Goal: Transaction & Acquisition: Purchase product/service

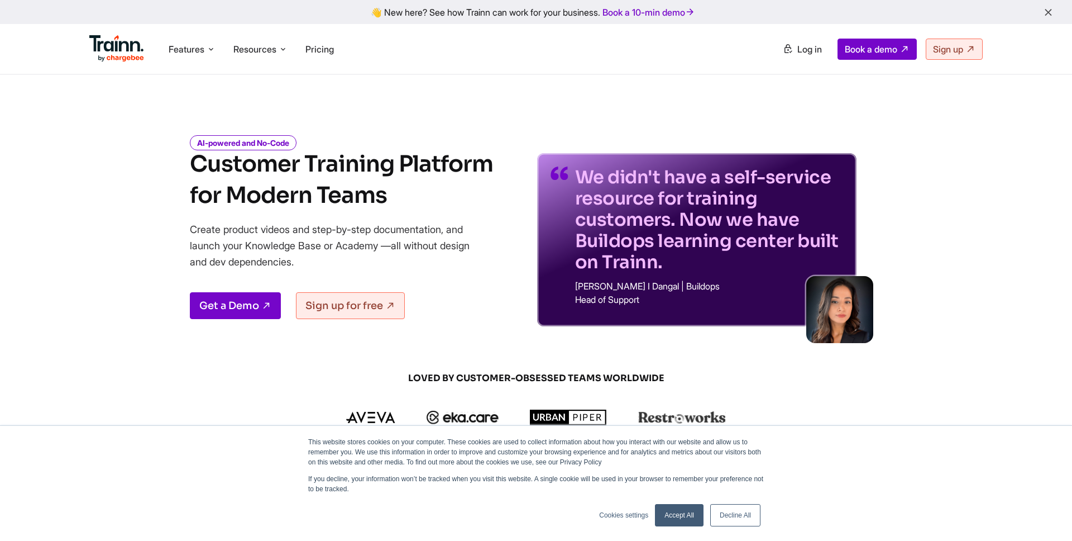
click at [227, 161] on h1 "Customer Training Platform for Modern Teams" at bounding box center [341, 180] width 303 height 63
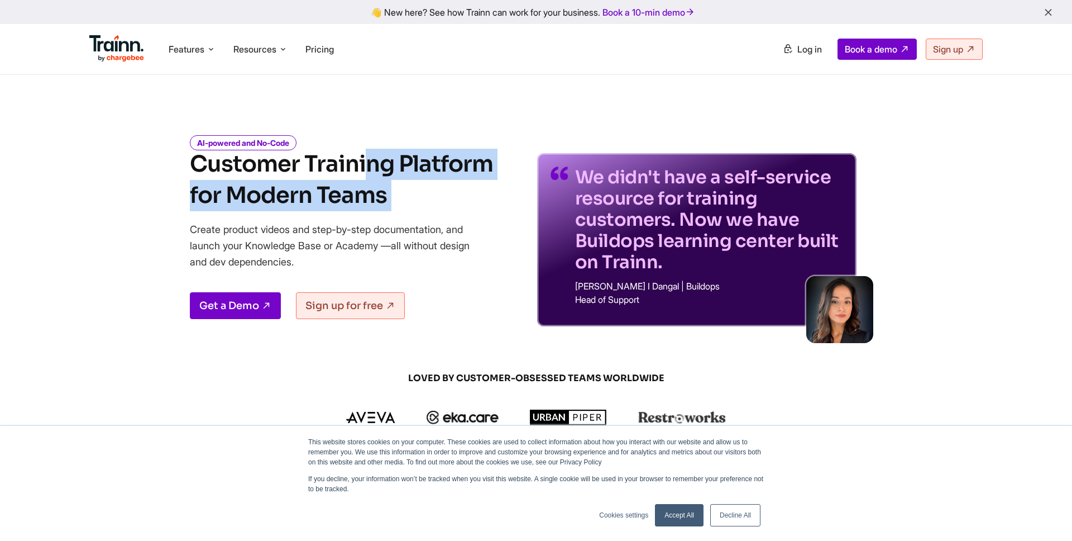
click at [237, 183] on h1 "Customer Training Platform for Modern Teams" at bounding box center [341, 180] width 303 height 63
click at [260, 228] on p "Create product videos and step-by-step documentation, and launch your Knowledge…" at bounding box center [338, 245] width 296 height 49
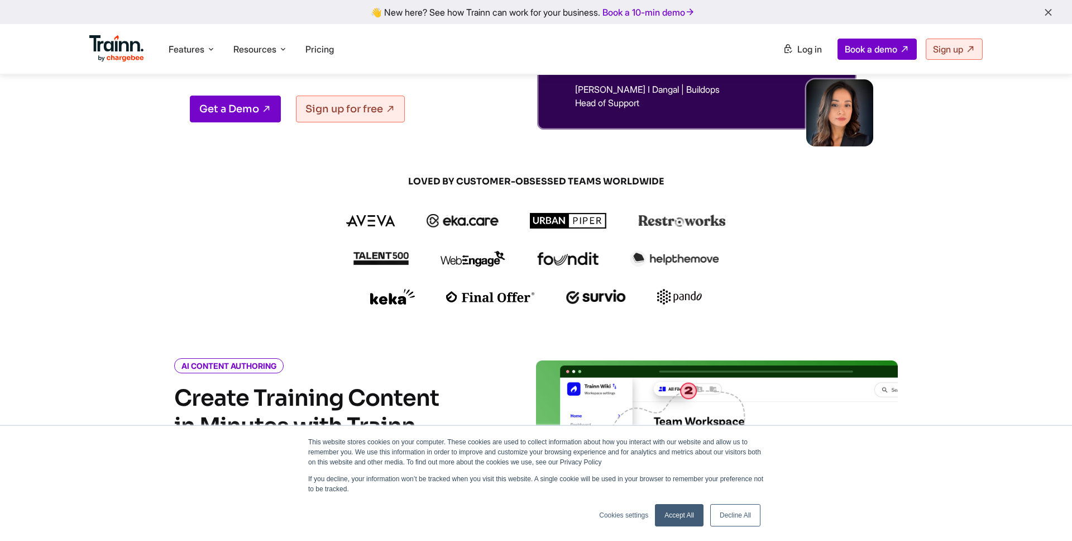
scroll to position [272, 0]
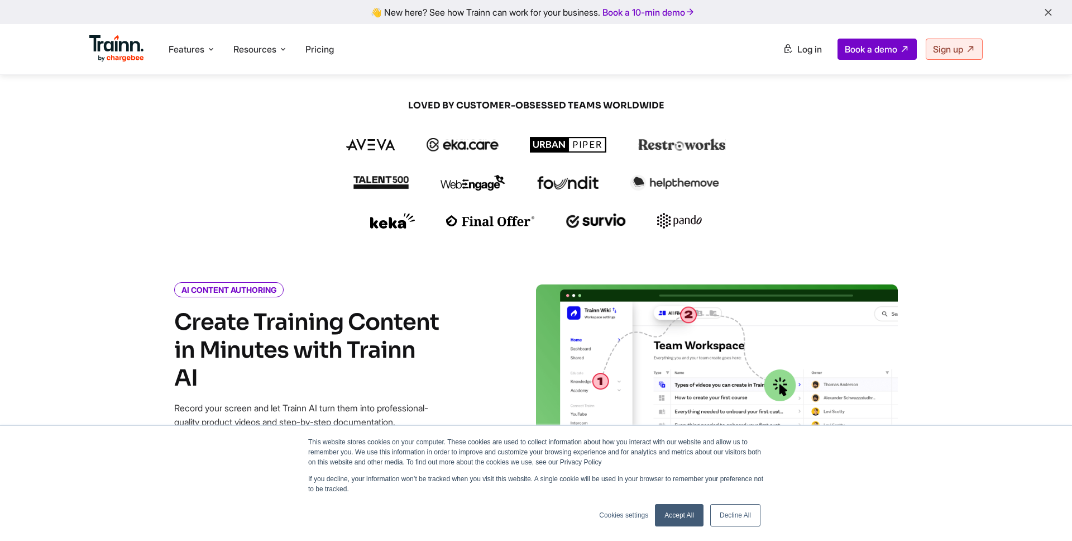
click at [673, 510] on link "Accept All" at bounding box center [679, 515] width 49 height 22
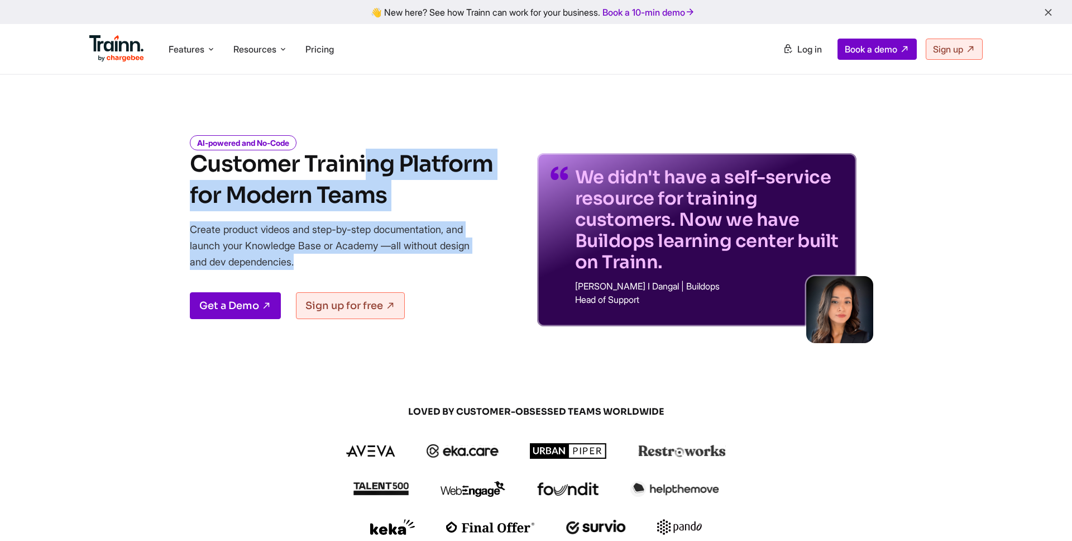
scroll to position [0, 0]
click at [338, 48] on li "Pricing" at bounding box center [319, 49] width 37 height 21
click at [322, 49] on span "Pricing" at bounding box center [319, 49] width 28 height 11
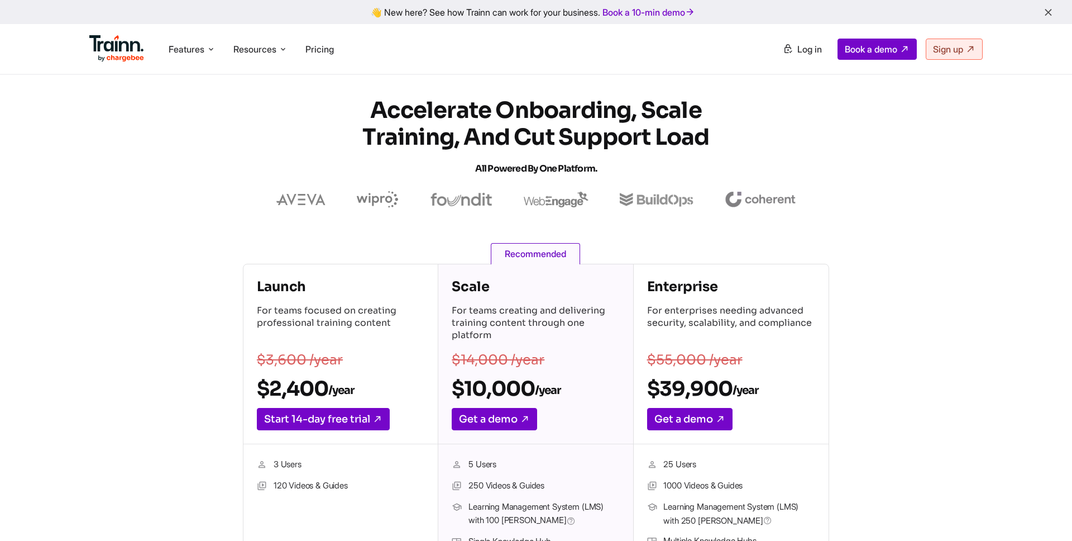
scroll to position [61, 0]
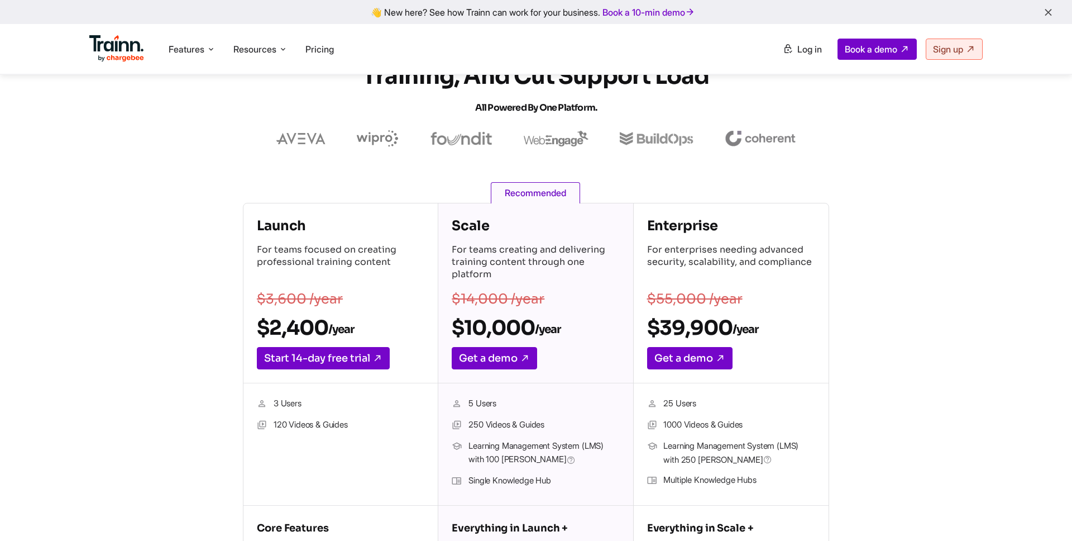
click at [279, 329] on h2 "$2,400 /year" at bounding box center [341, 327] width 168 height 25
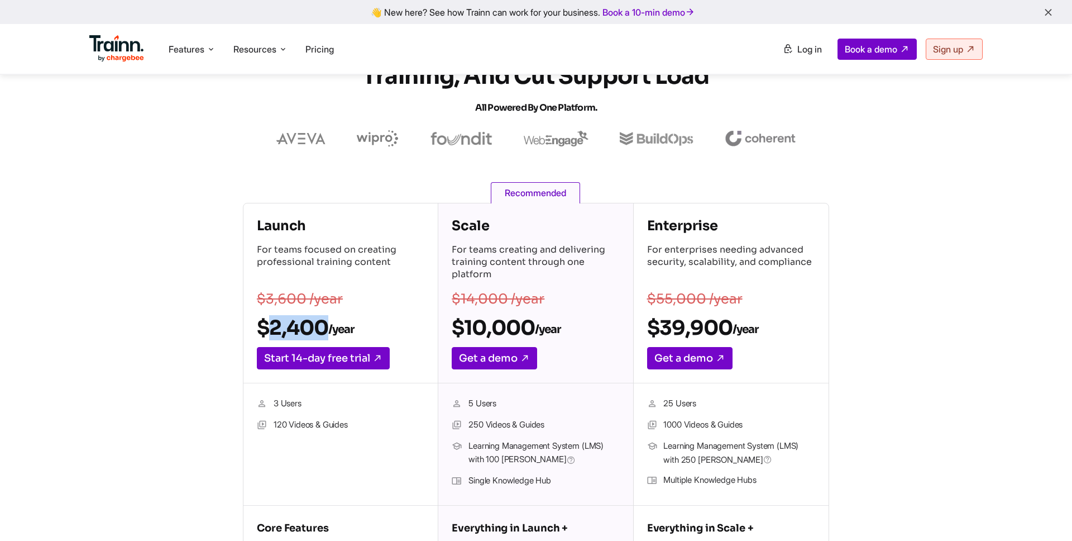
click at [279, 329] on h2 "$2,400 /year" at bounding box center [341, 327] width 168 height 25
click at [138, 390] on div "Launch For teams focused on creating professional training content $3,600 /year…" at bounding box center [536, 418] width 804 height 431
click at [277, 425] on li "120 Videos & Guides" at bounding box center [341, 425] width 168 height 15
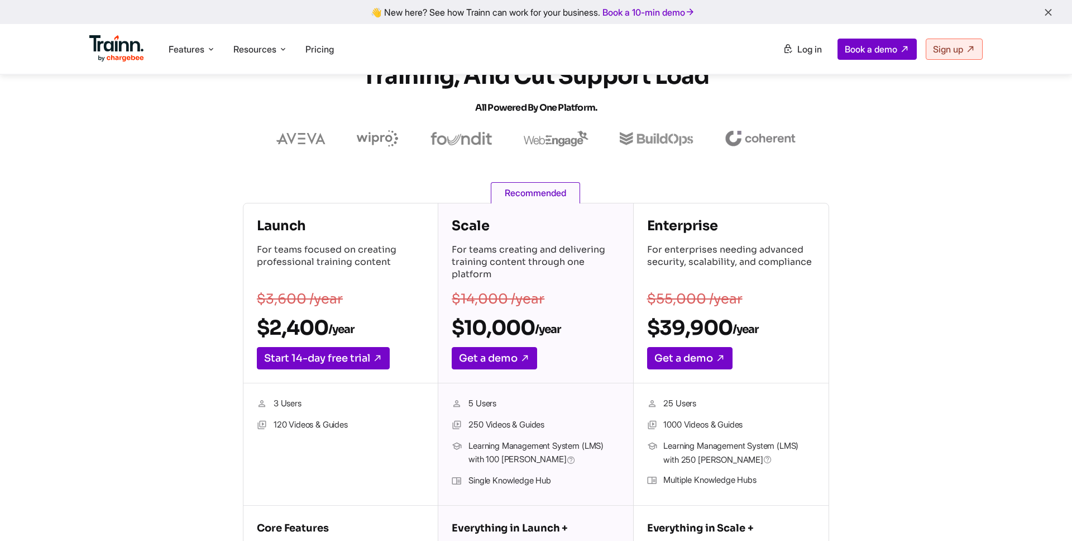
click at [183, 370] on div "Launch For teams focused on creating professional training content $3,600 /year…" at bounding box center [536, 418] width 804 height 431
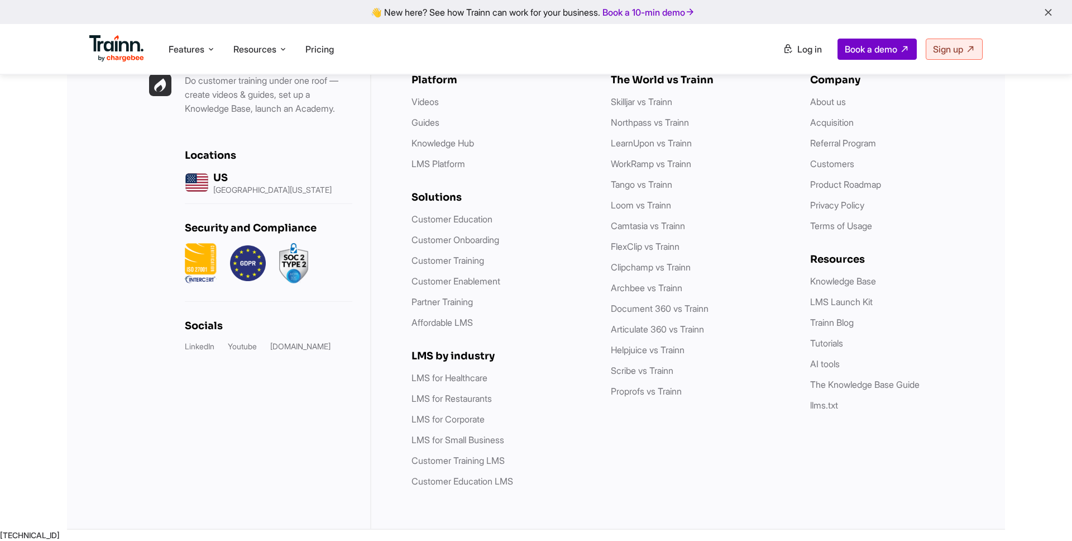
scroll to position [0, 0]
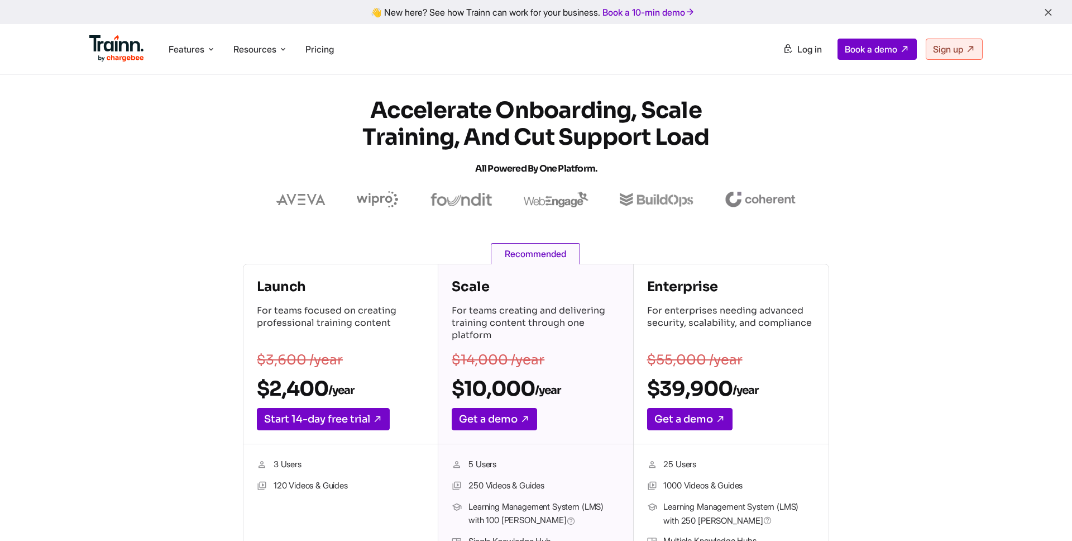
click at [528, 254] on span "Recommended" at bounding box center [535, 253] width 89 height 21
click at [814, 203] on section "Accelerate Onboarding, Scale Training, and Cut Support Load All Powered by One …" at bounding box center [536, 152] width 938 height 111
